Goal: Communication & Community: Answer question/provide support

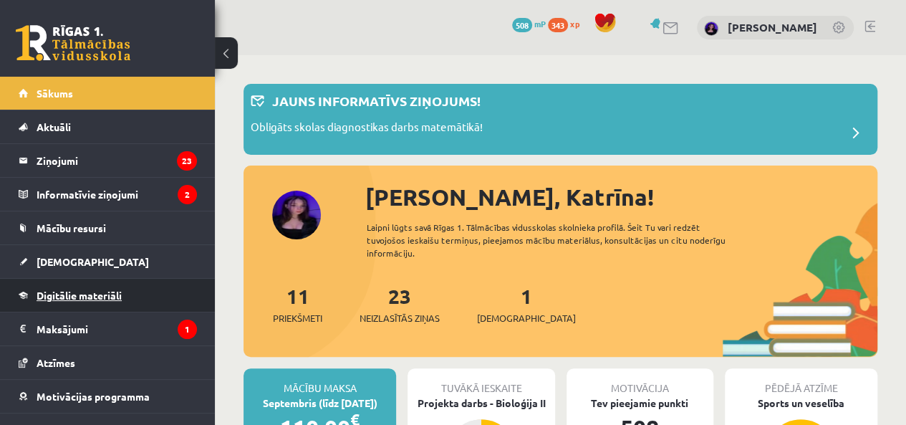
click at [113, 292] on span "Digitālie materiāli" at bounding box center [79, 295] width 85 height 13
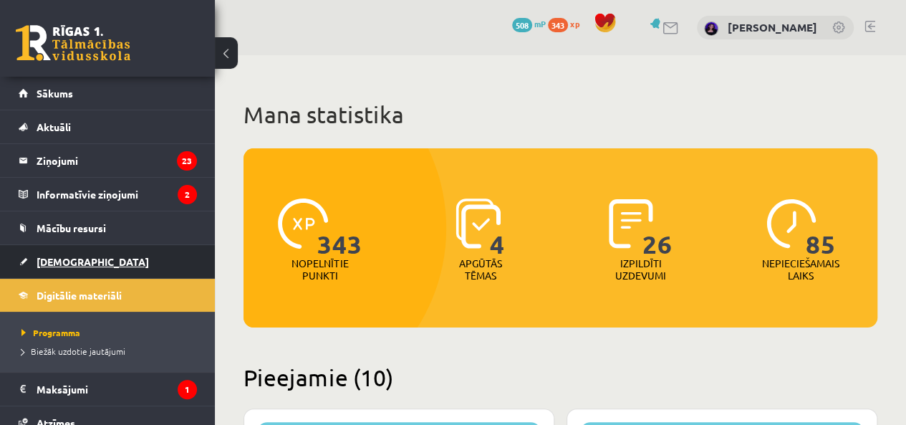
click at [59, 258] on span "[DEMOGRAPHIC_DATA]" at bounding box center [93, 261] width 112 height 13
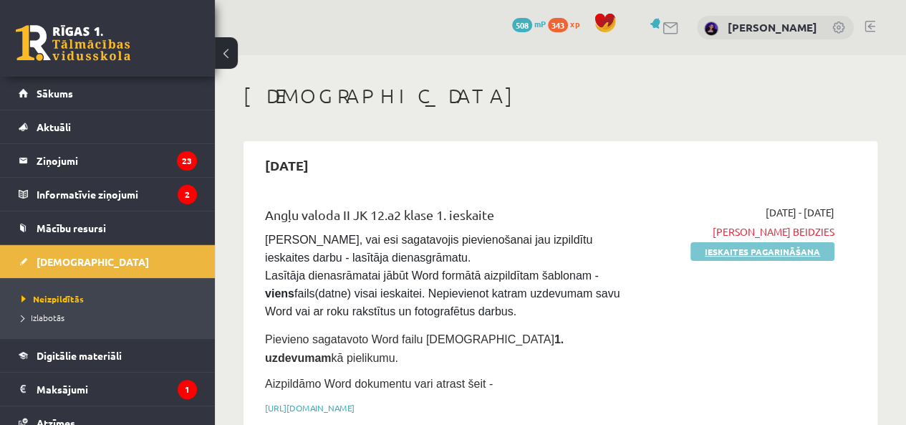
click at [727, 246] on link "Ieskaites pagarināšana" at bounding box center [762, 251] width 144 height 19
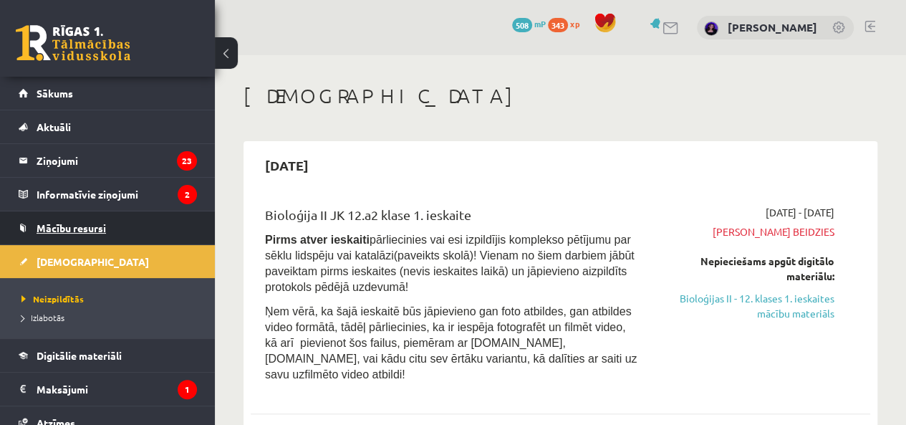
click at [88, 227] on span "Mācību resursi" at bounding box center [71, 227] width 69 height 13
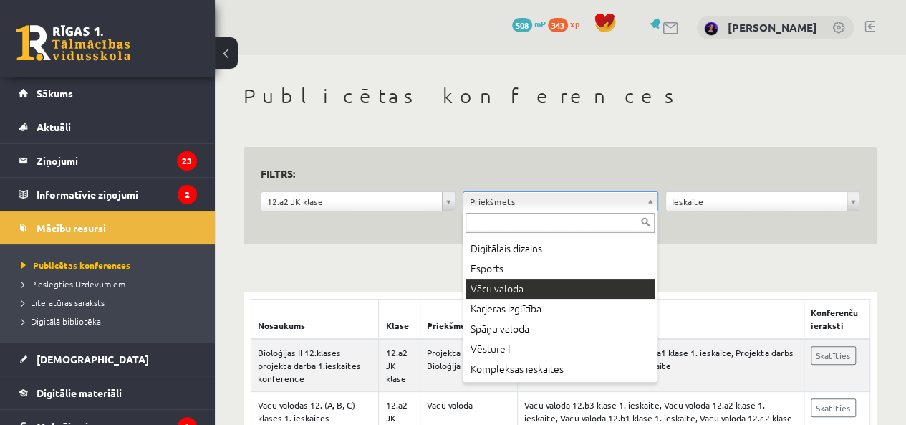
scroll to position [885, 0]
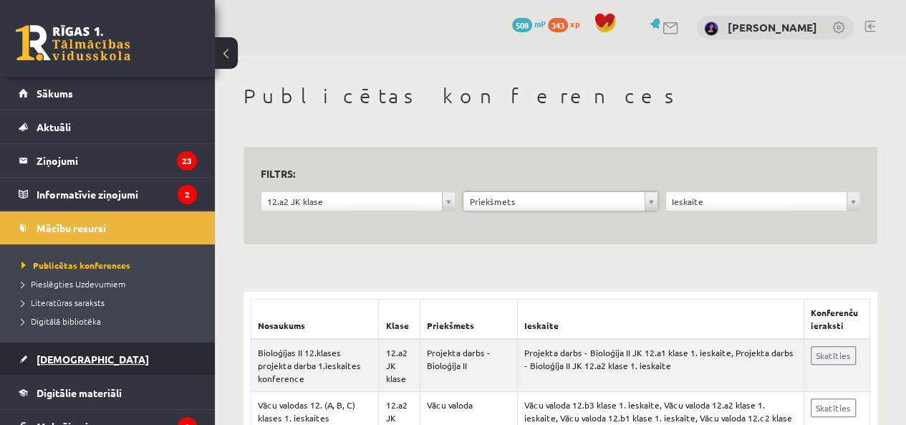
click at [69, 363] on span "[DEMOGRAPHIC_DATA]" at bounding box center [93, 358] width 112 height 13
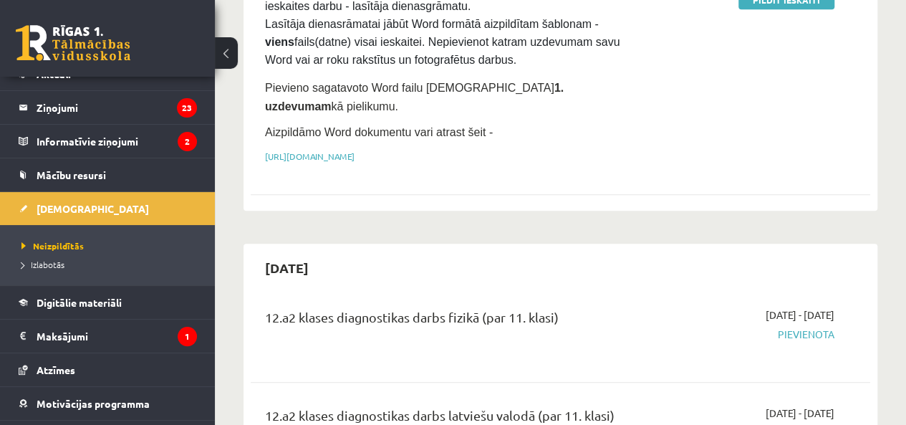
scroll to position [72, 0]
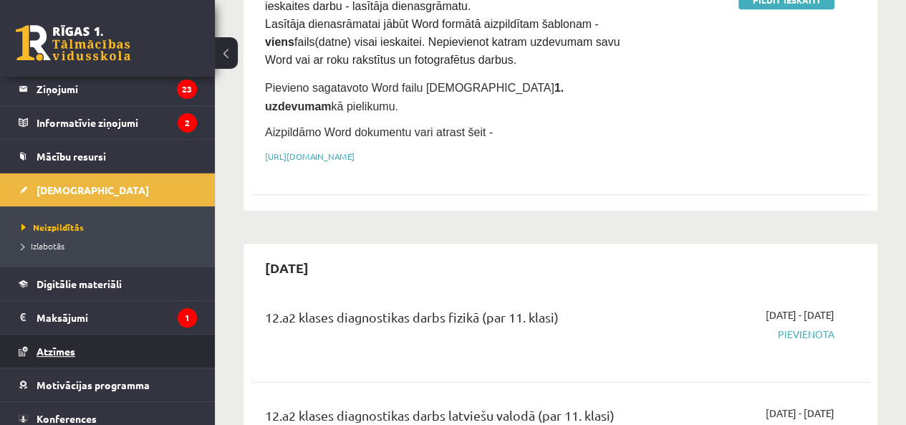
click at [64, 347] on span "Atzīmes" at bounding box center [56, 351] width 39 height 13
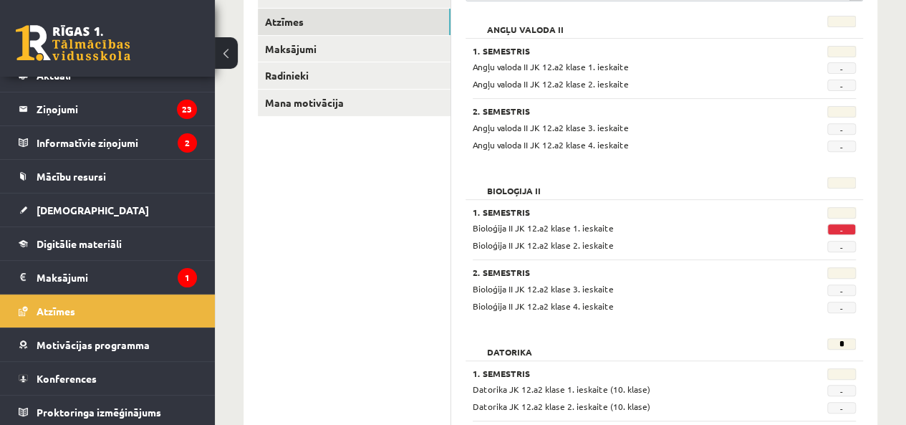
scroll to position [162, 0]
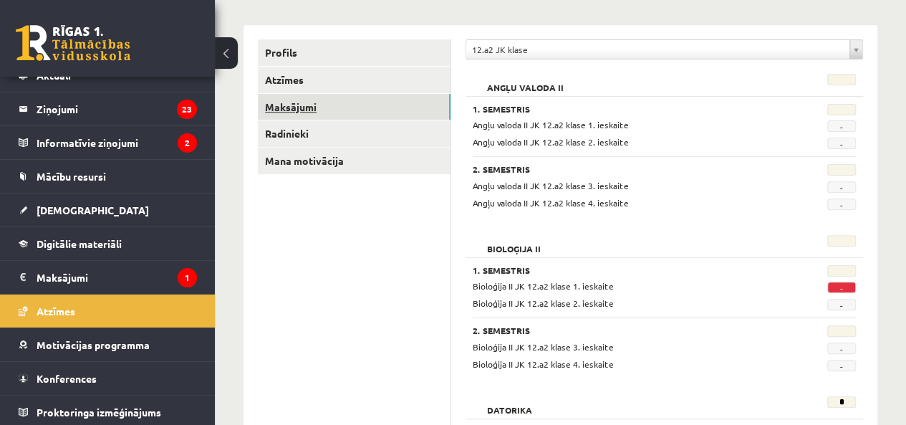
click at [285, 105] on link "Maksājumi" at bounding box center [354, 107] width 193 height 27
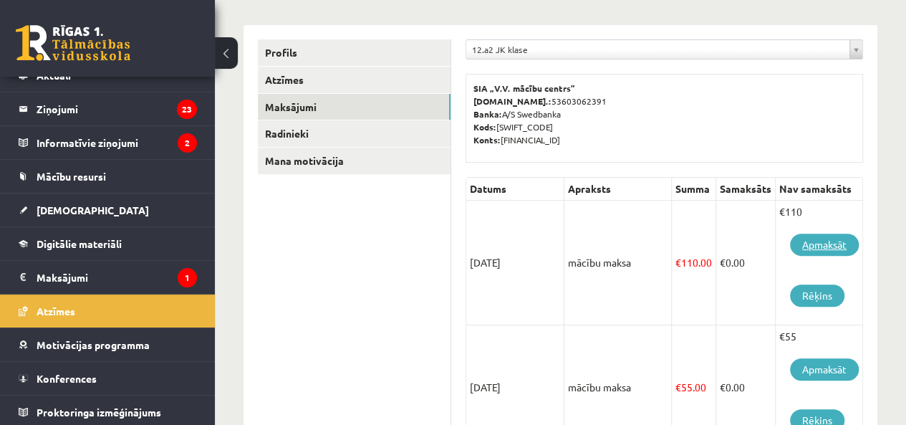
click at [817, 243] on link "Apmaksāt" at bounding box center [824, 244] width 69 height 22
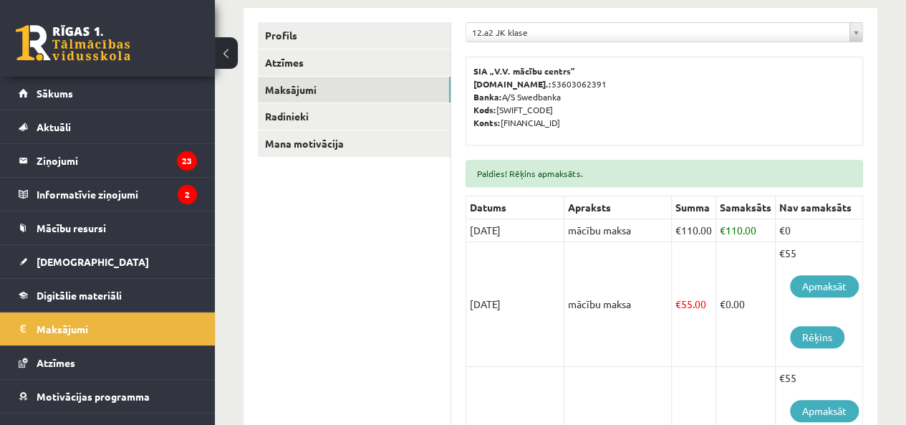
scroll to position [287, 0]
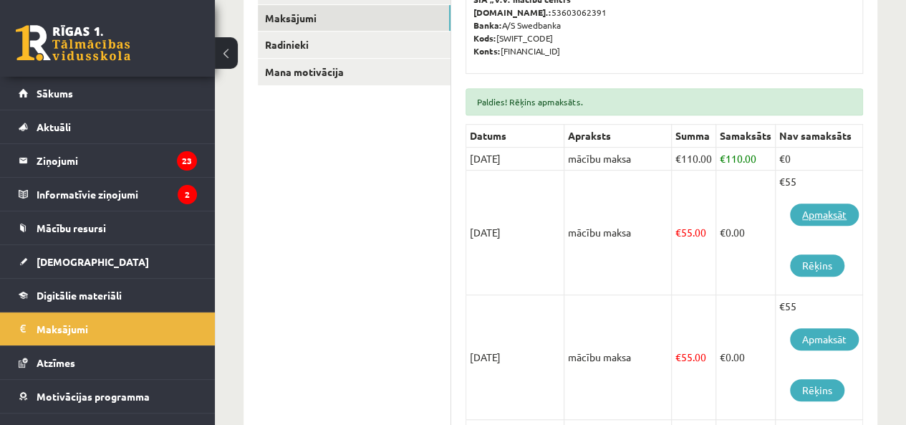
click at [829, 208] on link "Apmaksāt" at bounding box center [824, 214] width 69 height 22
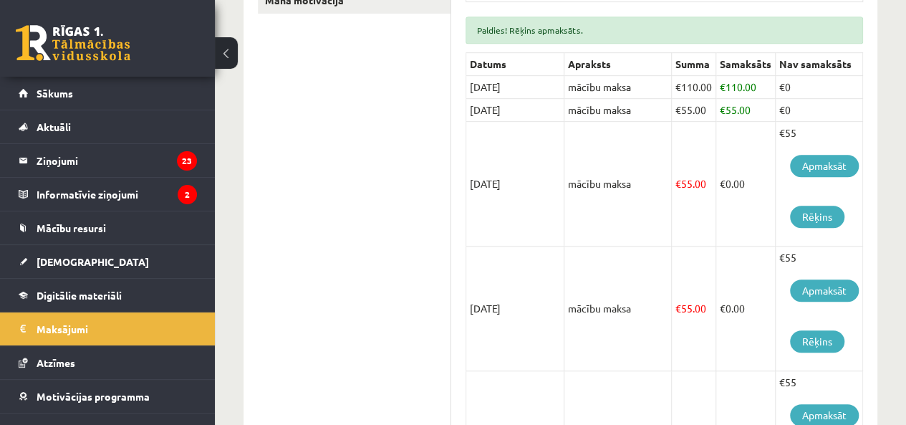
scroll to position [215, 0]
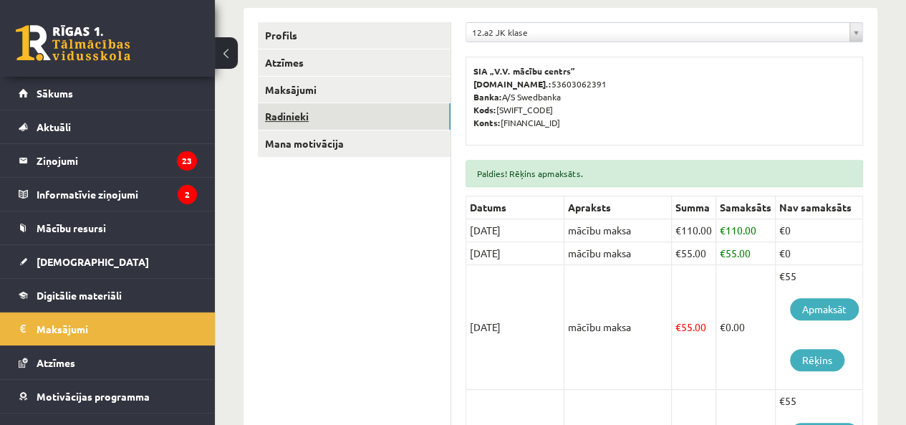
click at [292, 115] on link "Radinieki" at bounding box center [354, 116] width 193 height 27
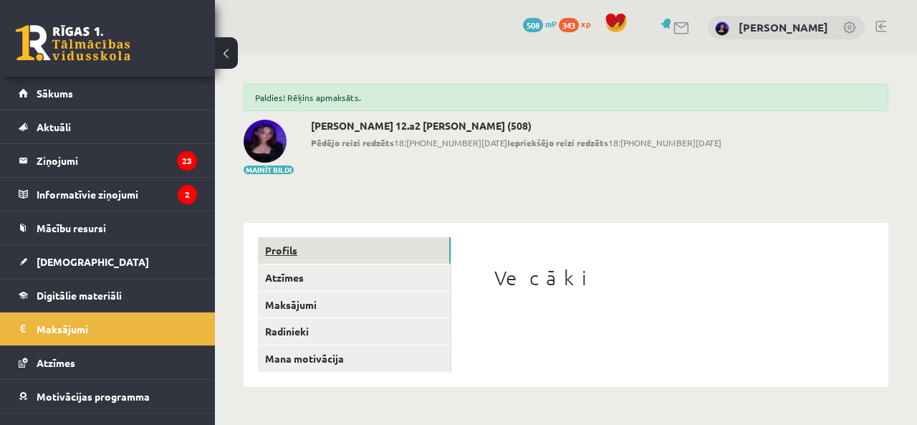
click at [360, 247] on link "Profils" at bounding box center [354, 250] width 193 height 27
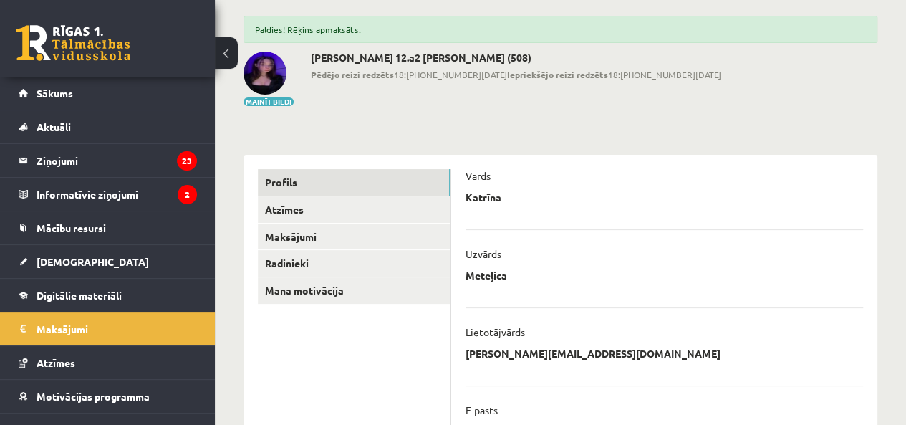
scroll to position [43, 0]
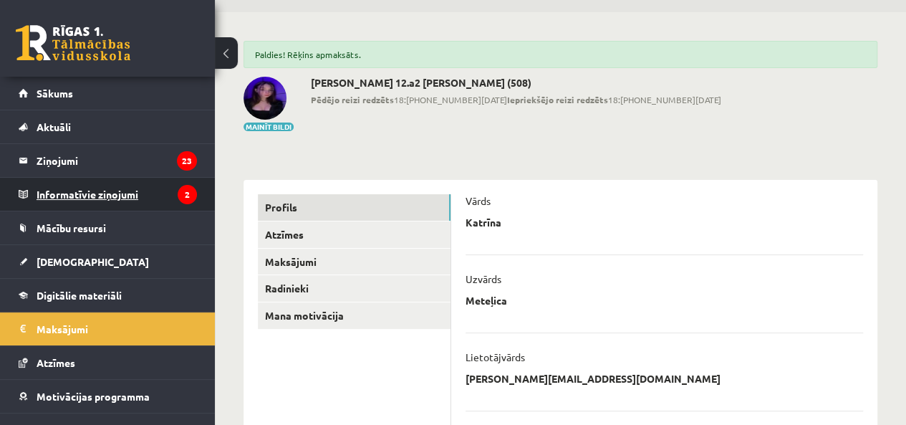
click at [96, 184] on legend "Informatīvie ziņojumi 2" at bounding box center [117, 194] width 160 height 33
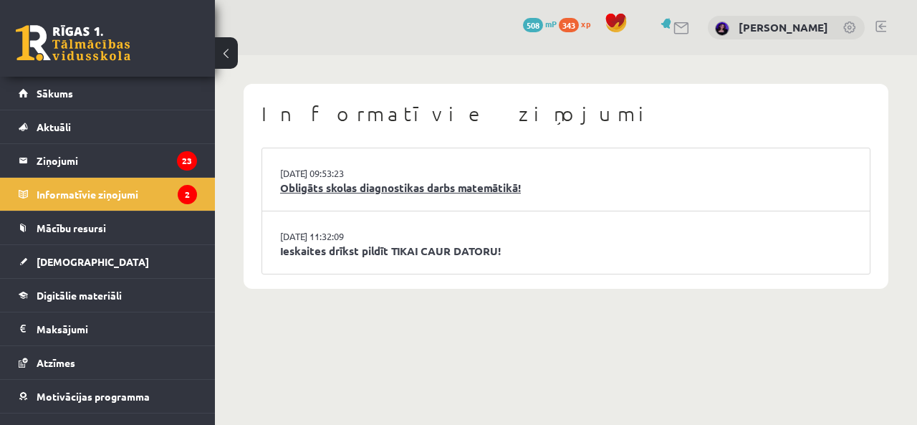
click at [423, 190] on link "Obligāts skolas diagnostikas darbs matemātikā!" at bounding box center [566, 188] width 572 height 16
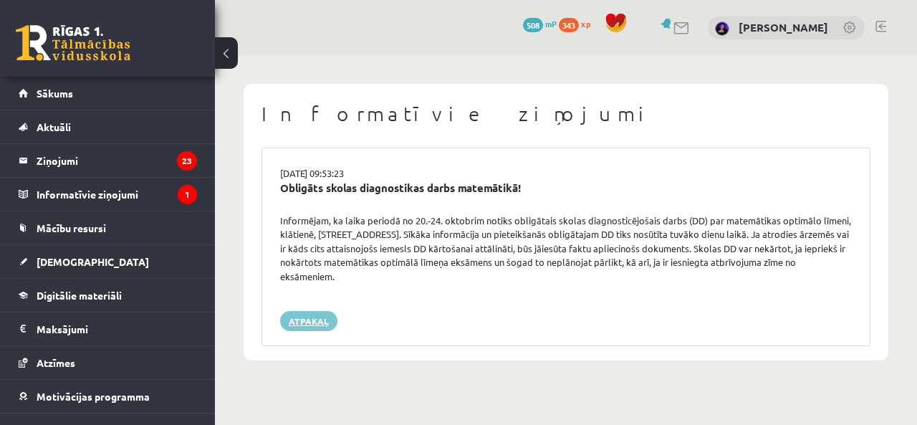
click at [305, 317] on link "Atpakaļ" at bounding box center [308, 321] width 57 height 20
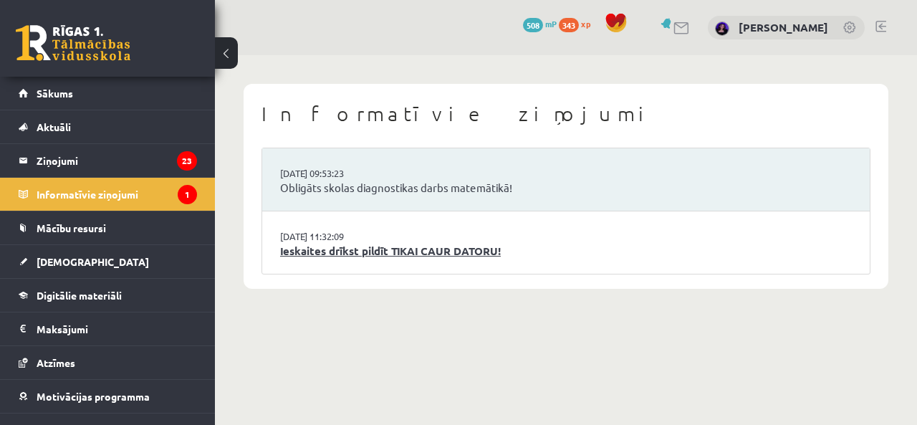
click at [369, 249] on link "Ieskaites drīkst pildīt TIKAI CAUR DATORU!" at bounding box center [566, 251] width 572 height 16
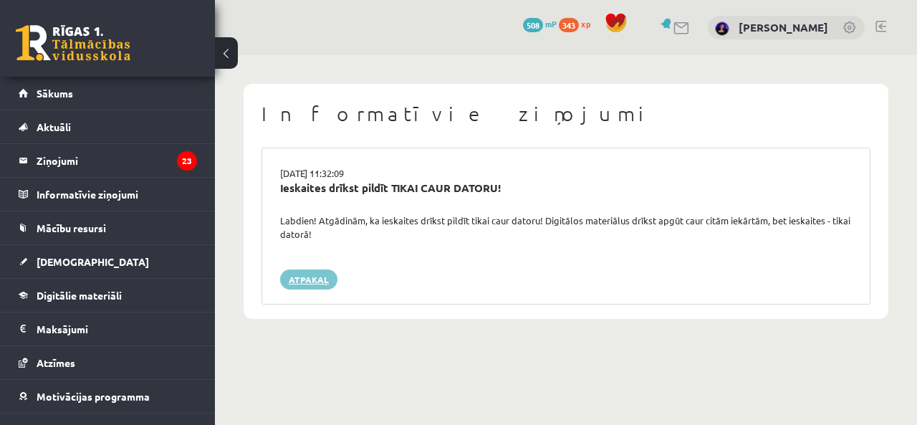
click at [308, 279] on link "Atpakaļ" at bounding box center [308, 279] width 57 height 20
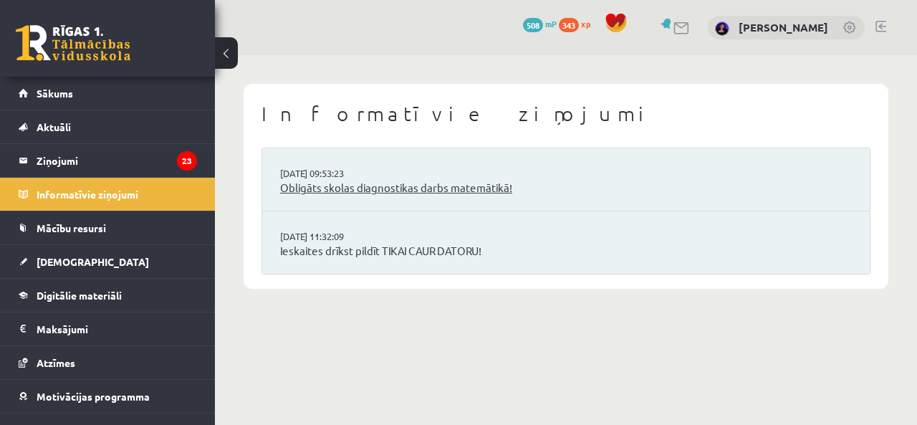
click at [421, 181] on link "Obligāts skolas diagnostikas darbs matemātikā!" at bounding box center [566, 188] width 572 height 16
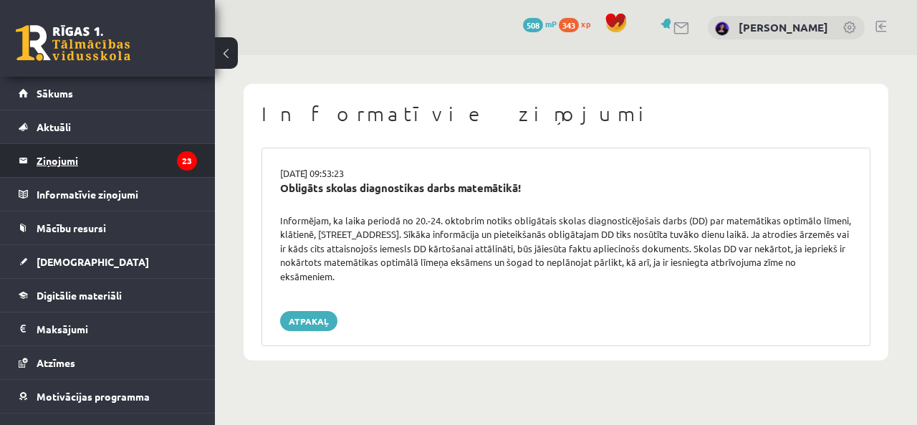
click at [39, 154] on legend "Ziņojumi 23" at bounding box center [117, 160] width 160 height 33
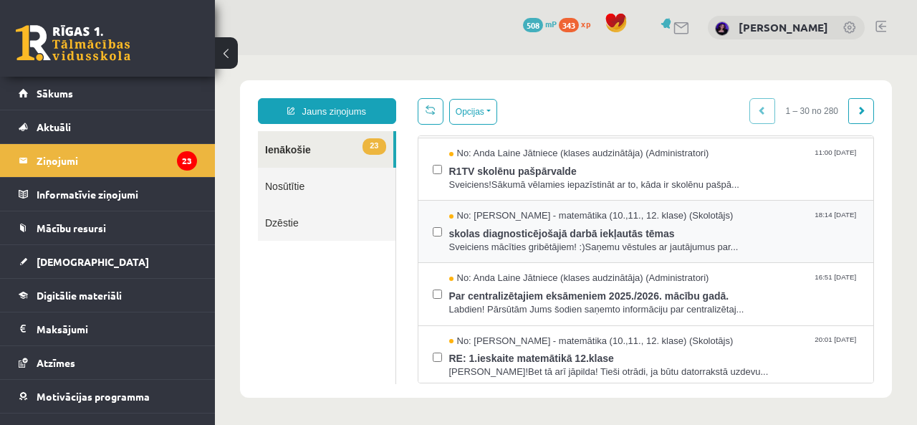
scroll to position [143, 0]
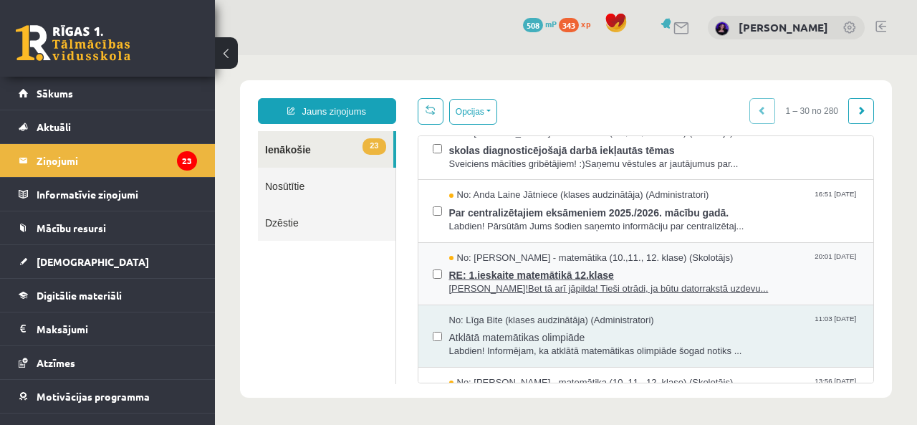
click at [493, 296] on span "[PERSON_NAME]!Bet tā arī jāpilda! Tieši otrādi, ja būtu datorrakstā uzdevu..." at bounding box center [654, 289] width 410 height 14
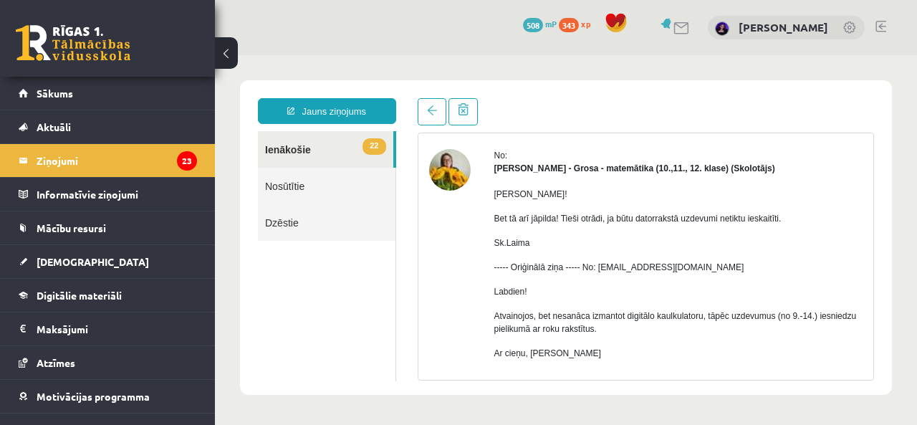
scroll to position [72, 0]
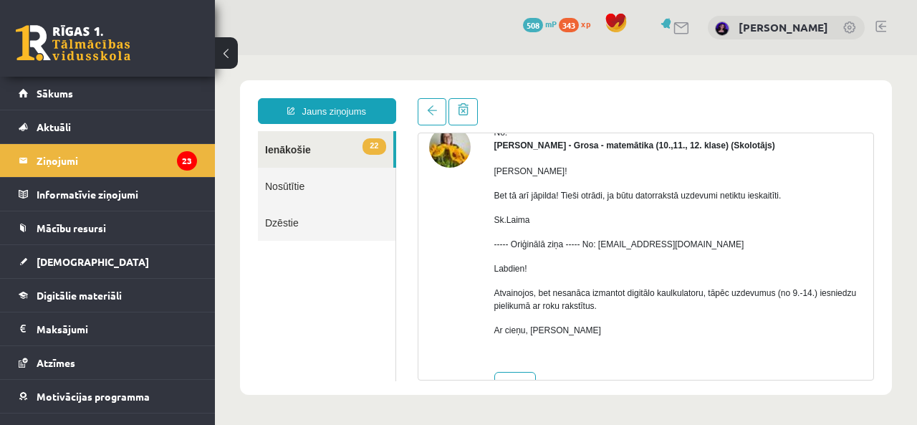
click at [294, 157] on link "22 Ienākošie" at bounding box center [325, 149] width 135 height 37
click at [294, 147] on link "22 Ienākošie" at bounding box center [325, 149] width 135 height 37
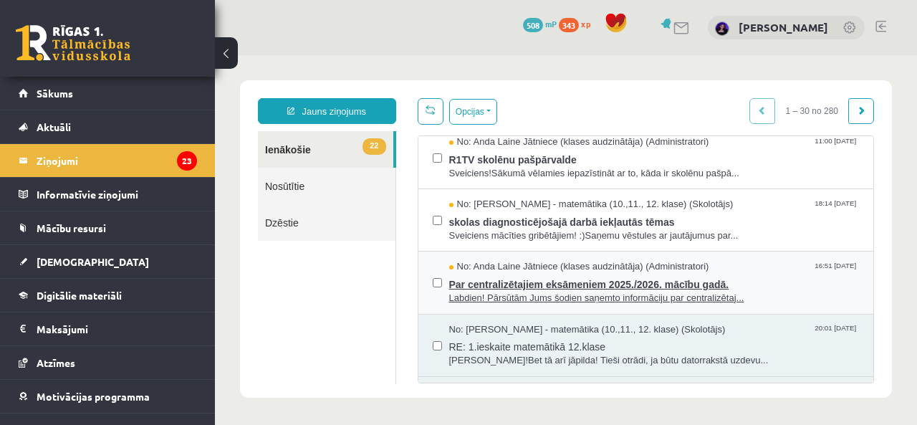
click at [556, 304] on span "Labdien! Pārsūtām Jums šodien saņemto informāciju par centralizētaj..." at bounding box center [654, 299] width 410 height 14
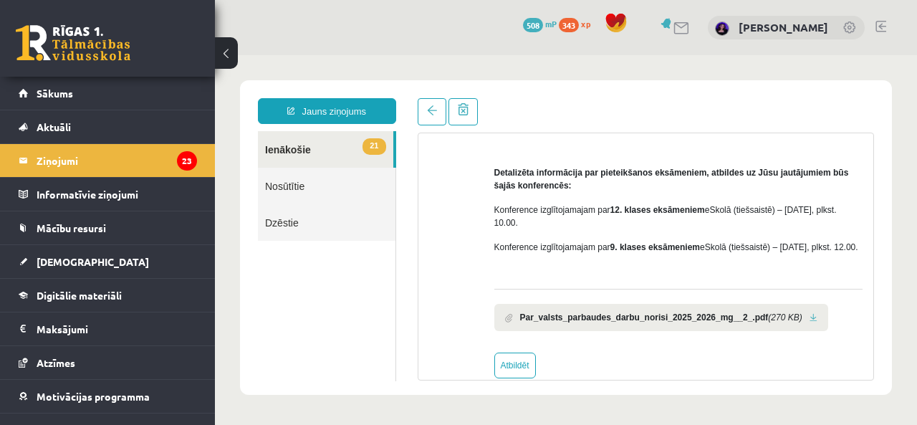
scroll to position [291, 0]
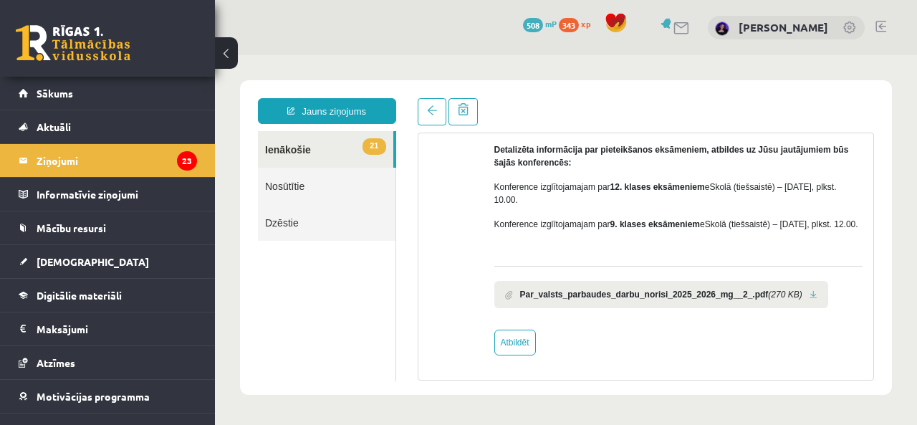
click at [809, 295] on link at bounding box center [813, 294] width 8 height 9
click at [285, 154] on link "21 Ienākošie" at bounding box center [325, 149] width 135 height 37
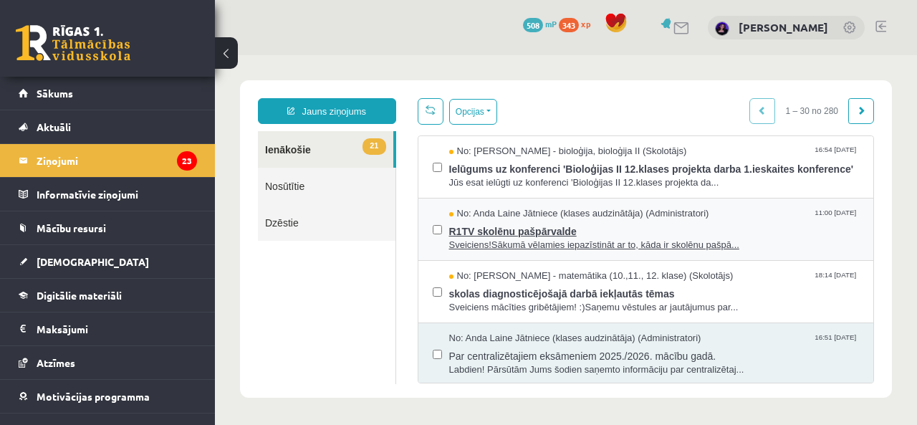
scroll to position [0, 0]
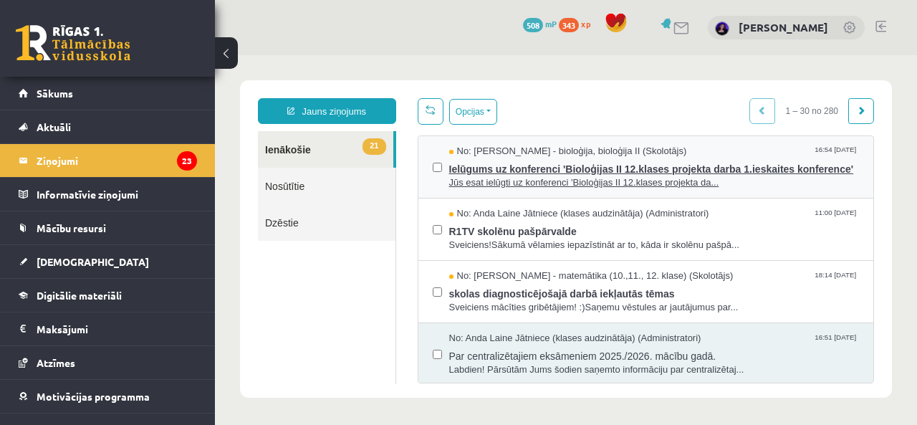
click at [552, 176] on span "Ielūgums uz konferenci 'Bioloģijas II 12.klases projekta darba 1.ieskaites konf…" at bounding box center [654, 167] width 410 height 18
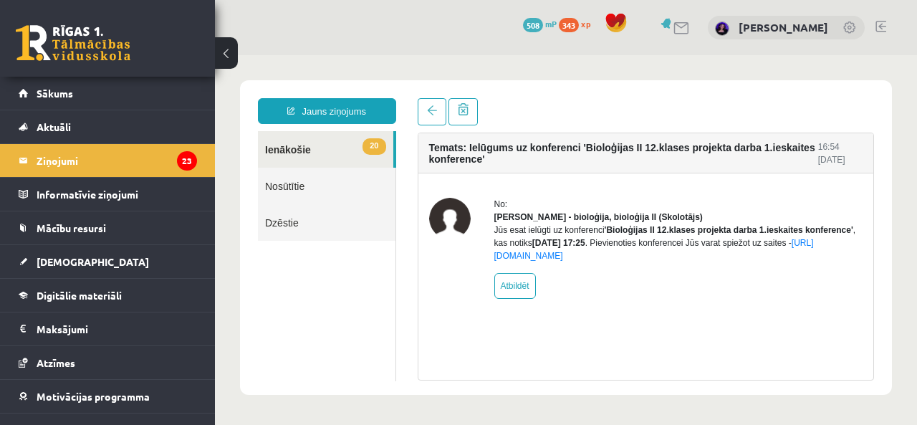
click at [292, 156] on link "20 Ienākošie" at bounding box center [325, 149] width 135 height 37
click at [302, 144] on link "20 Ienākošie" at bounding box center [325, 149] width 135 height 37
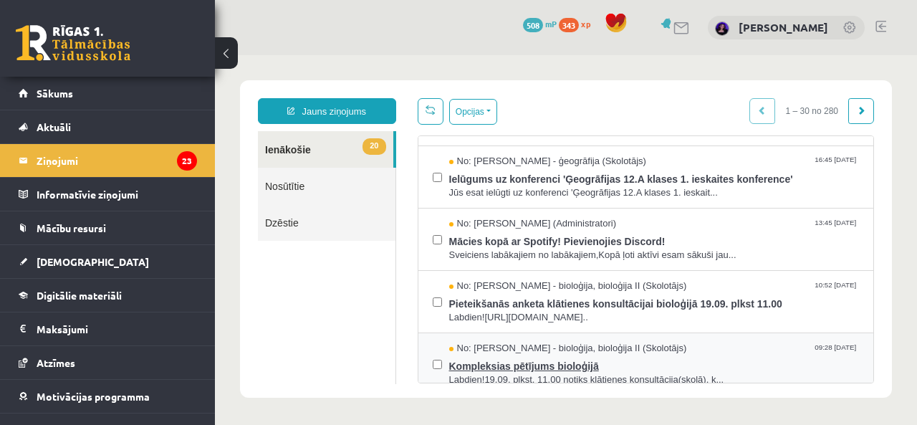
click at [533, 355] on span "Kompleksias pētījums bioloģijā" at bounding box center [654, 364] width 410 height 18
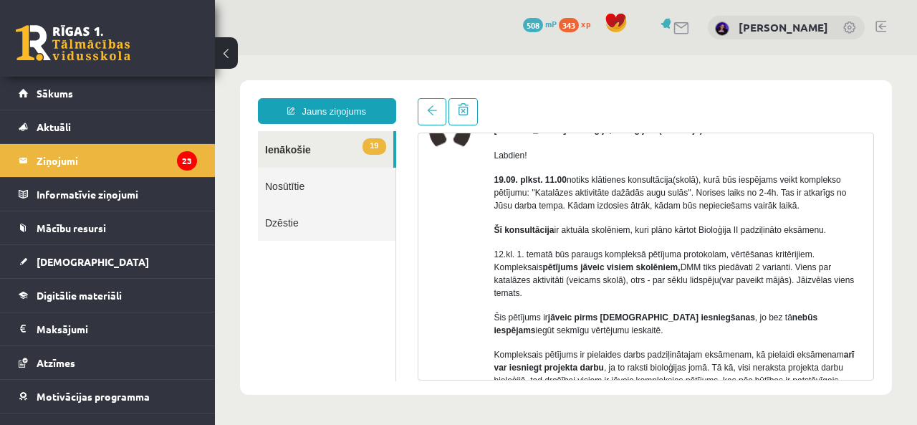
scroll to position [16, 0]
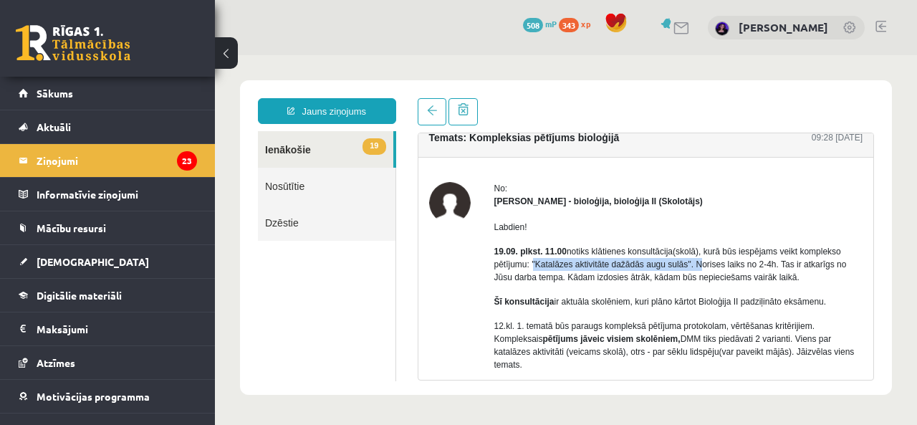
drag, startPoint x: 531, startPoint y: 263, endPoint x: 690, endPoint y: 262, distance: 159.0
click at [690, 262] on p "19.09. plkst. 11.00 notiks klātienes konsultācija(skolā), kurā būs iespējams ve…" at bounding box center [678, 264] width 369 height 39
click at [307, 295] on ul "19 Ienākošie Nosūtītie Dzēstie" at bounding box center [327, 256] width 138 height 250
